Goal: Check status: Check status

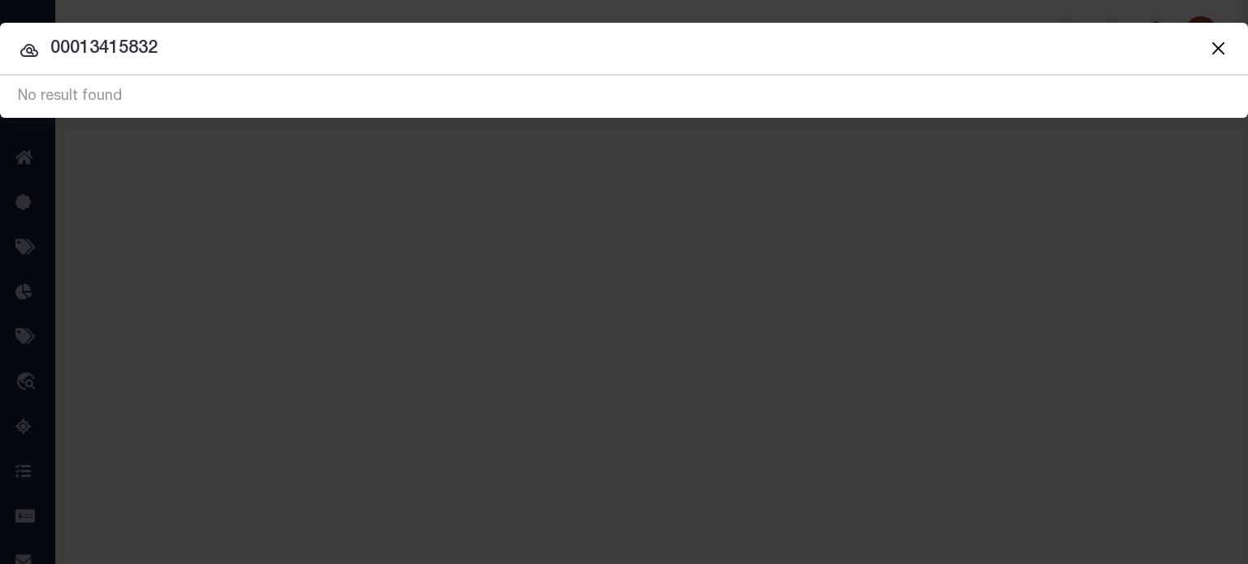
click at [615, 46] on input "00013415832" at bounding box center [624, 49] width 1248 height 28
drag, startPoint x: 386, startPoint y: 58, endPoint x: -529, endPoint y: -91, distance: 926.9
click at [0, 0] on html "Home Profile" at bounding box center [624, 430] width 1248 height 861
type input "5412035"
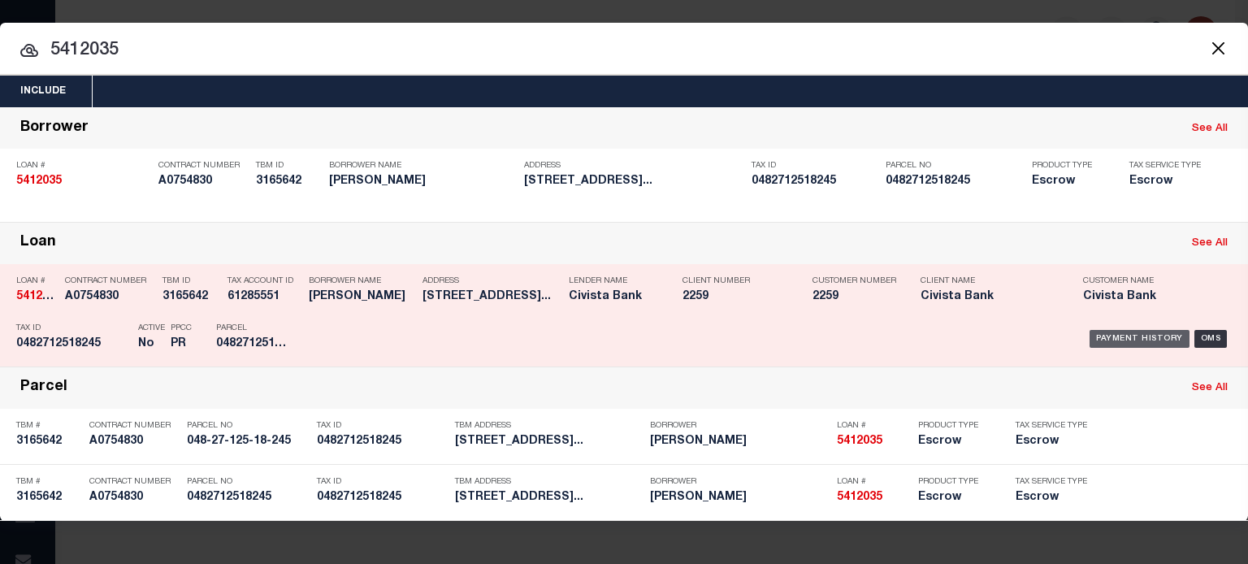
click at [1146, 333] on div "Payment History" at bounding box center [1139, 339] width 100 height 18
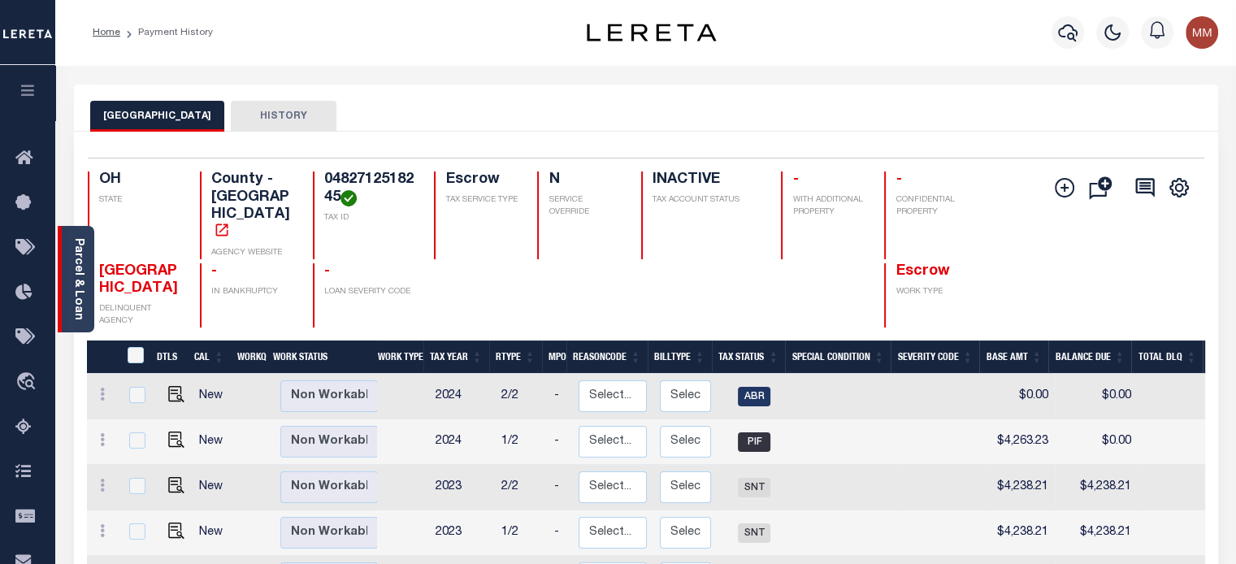
click at [72, 270] on link "Parcel & Loan" at bounding box center [77, 279] width 11 height 82
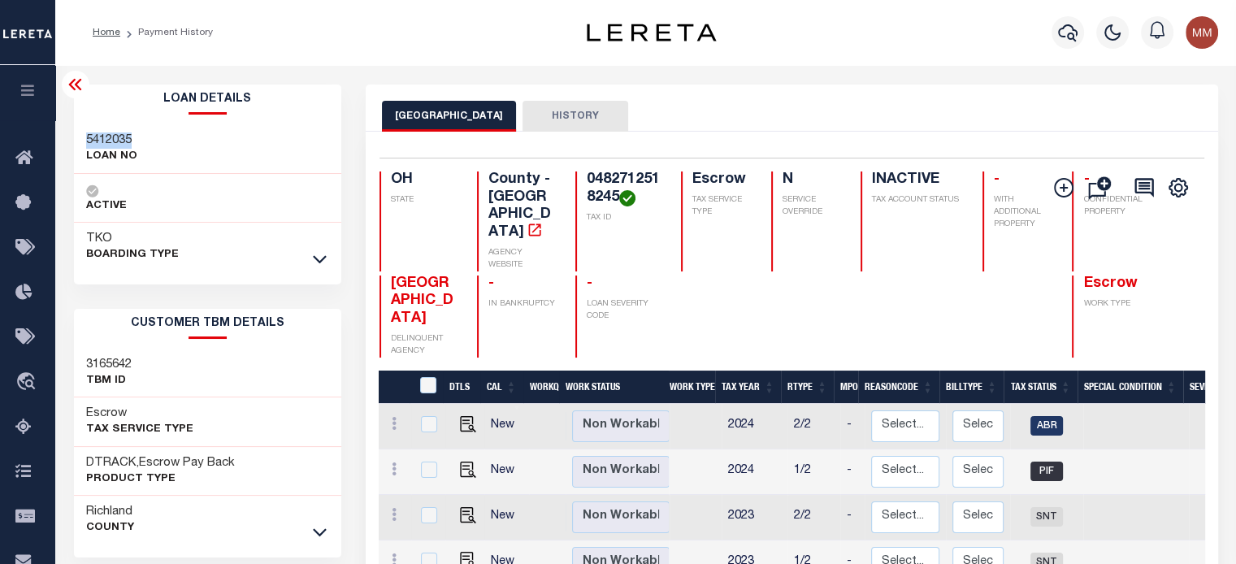
drag, startPoint x: 83, startPoint y: 139, endPoint x: 138, endPoint y: 137, distance: 55.3
click at [138, 137] on div "5412035 LOAN NO" at bounding box center [208, 149] width 268 height 50
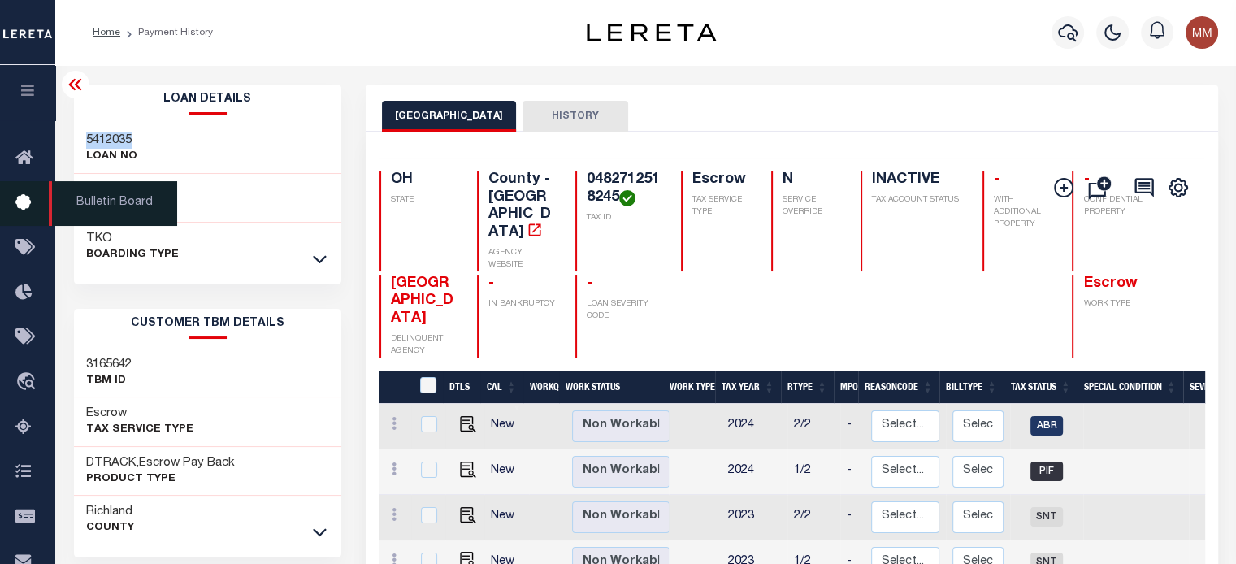
copy h3 "5412035"
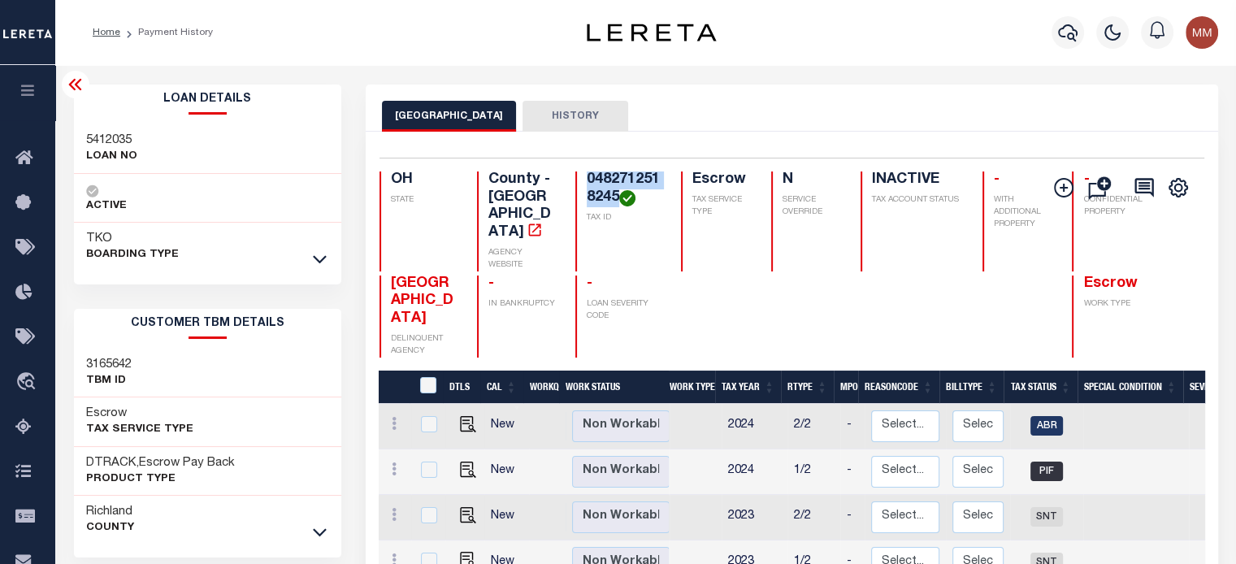
drag, startPoint x: 564, startPoint y: 180, endPoint x: 613, endPoint y: 202, distance: 54.5
click at [613, 202] on h4 "0482712518245" at bounding box center [624, 188] width 75 height 35
copy h4 "0482712518245"
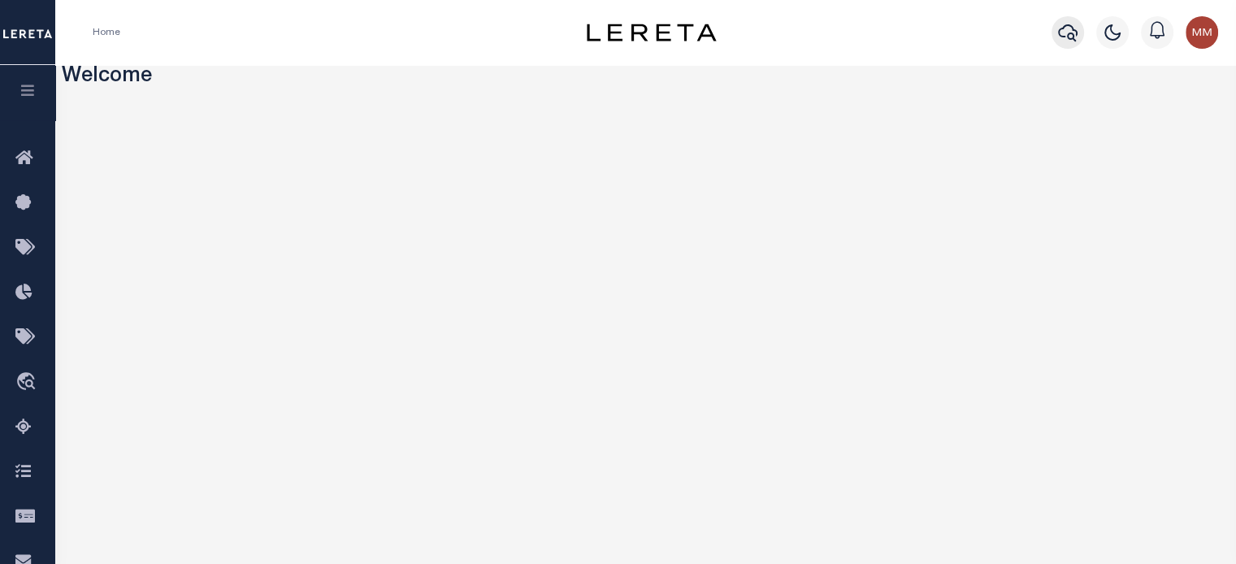
click at [1068, 28] on icon "button" at bounding box center [1067, 32] width 19 height 19
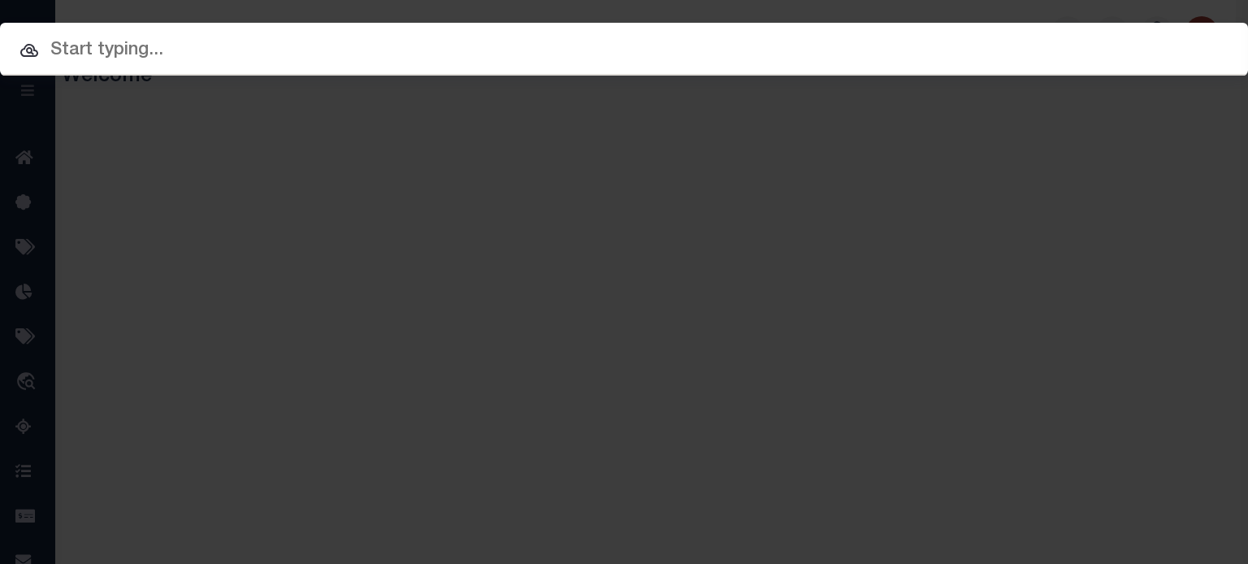
click at [278, 47] on input "text" at bounding box center [624, 51] width 1248 height 28
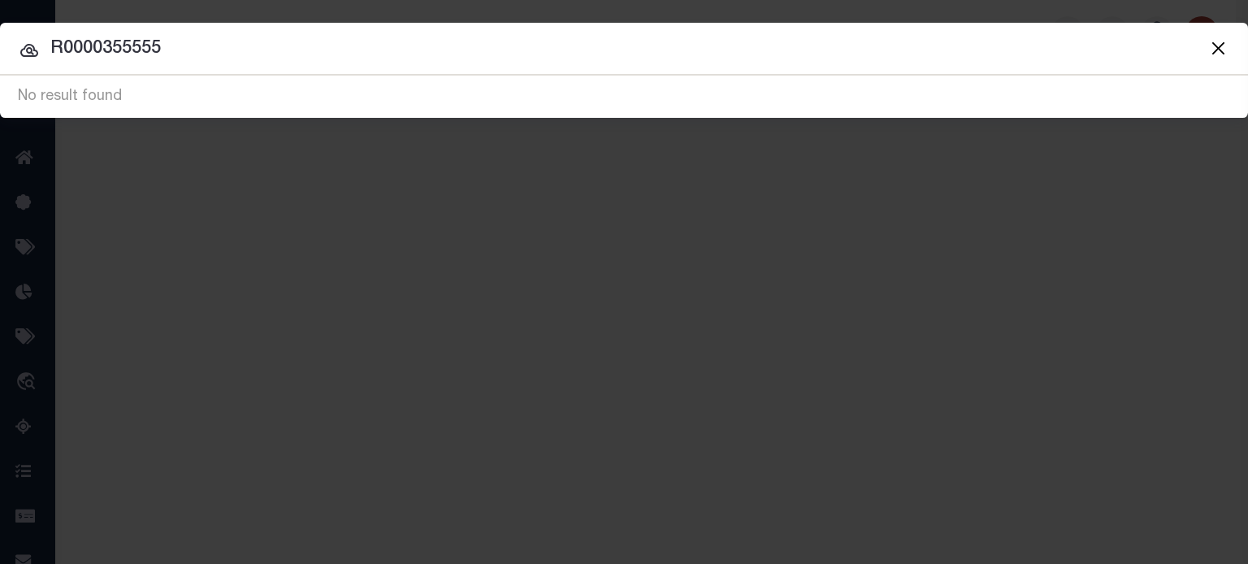
click at [89, 46] on input "R0000355555" at bounding box center [624, 49] width 1248 height 28
drag, startPoint x: 170, startPoint y: 50, endPoint x: -466, endPoint y: 7, distance: 636.8
click at [0, 7] on html "Home Profile" at bounding box center [624, 430] width 1248 height 861
type input "KAHL"
drag, startPoint x: 146, startPoint y: 50, endPoint x: -426, endPoint y: 48, distance: 572.0
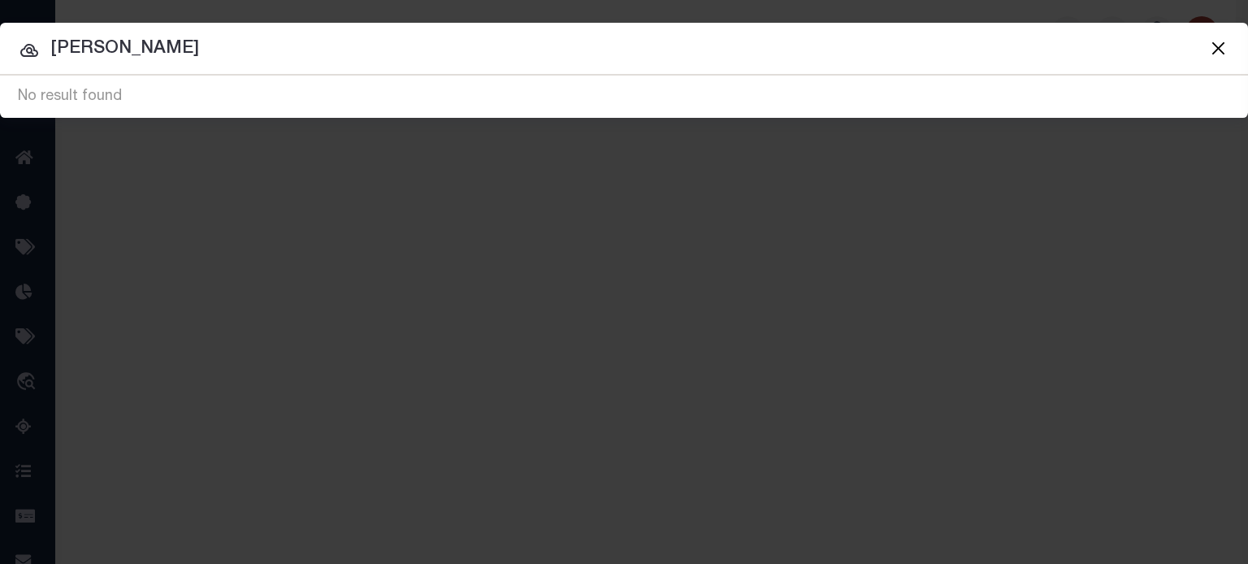
click at [0, 48] on html "Home Profile" at bounding box center [624, 430] width 1248 height 861
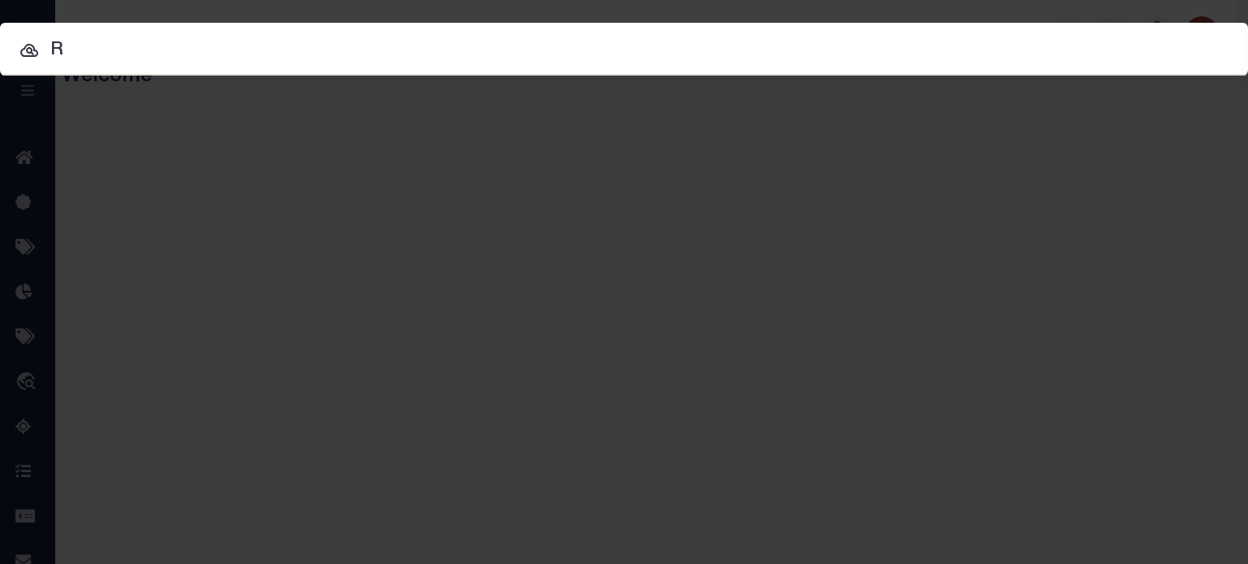
type input "R"
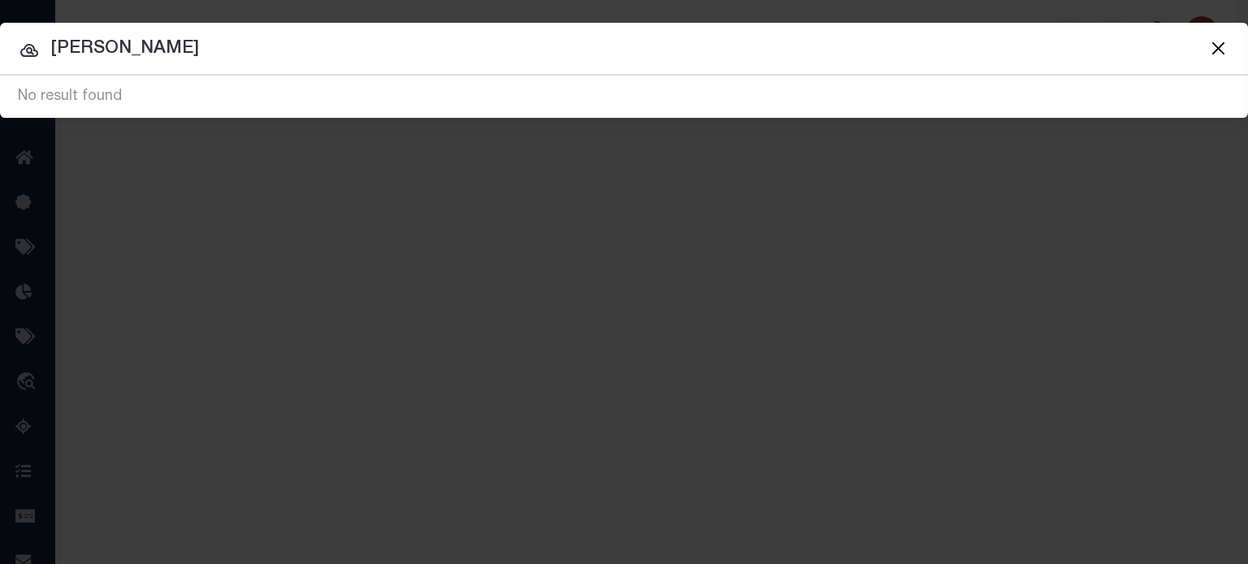
click at [53, 43] on input "PROCK" at bounding box center [624, 49] width 1248 height 28
type input "RYAN PROCK"
